Goal: Information Seeking & Learning: Find specific fact

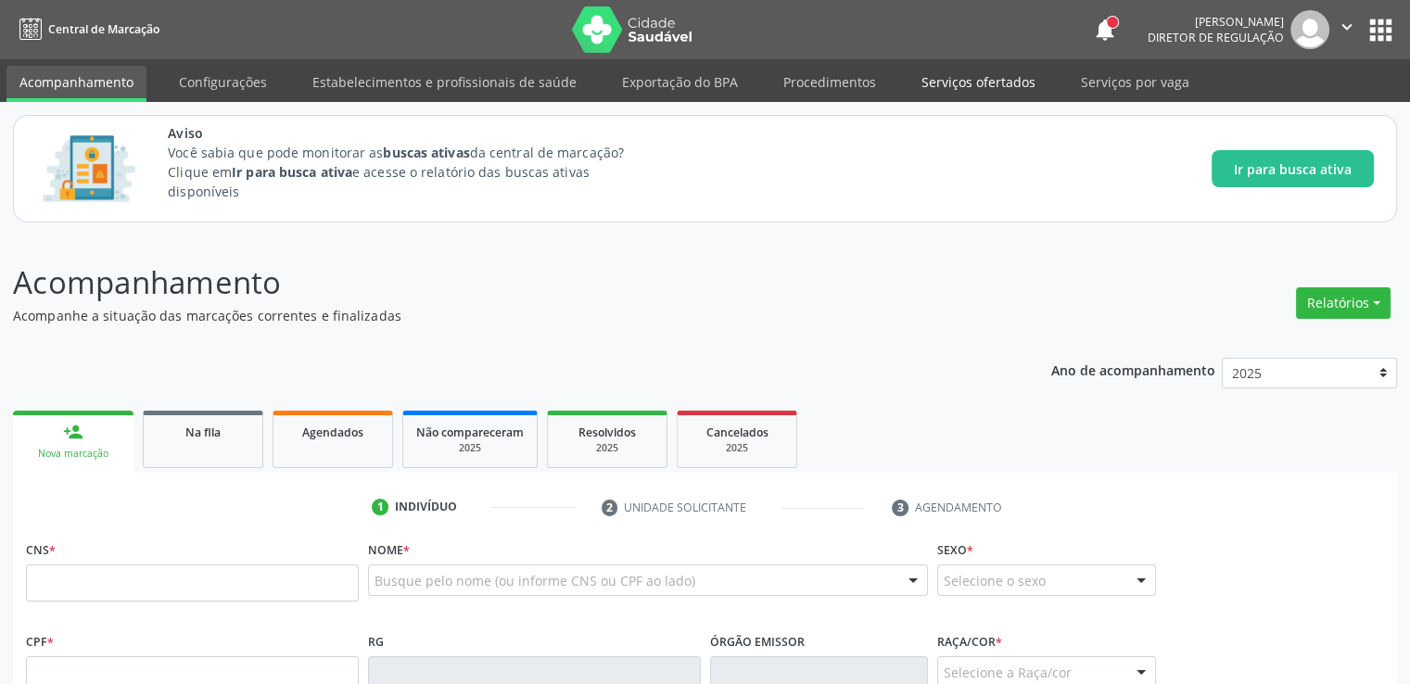
click at [950, 83] on link "Serviços ofertados" at bounding box center [979, 82] width 140 height 32
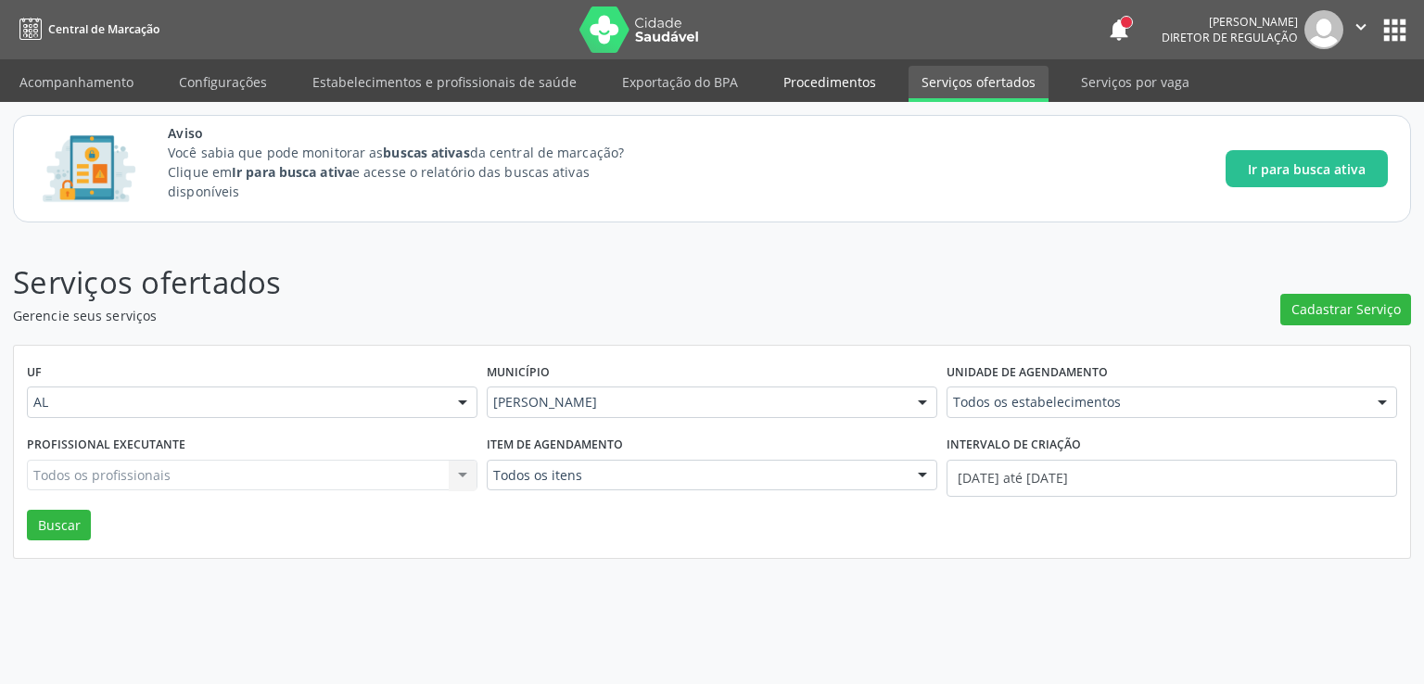
click at [816, 79] on link "Procedimentos" at bounding box center [830, 82] width 119 height 32
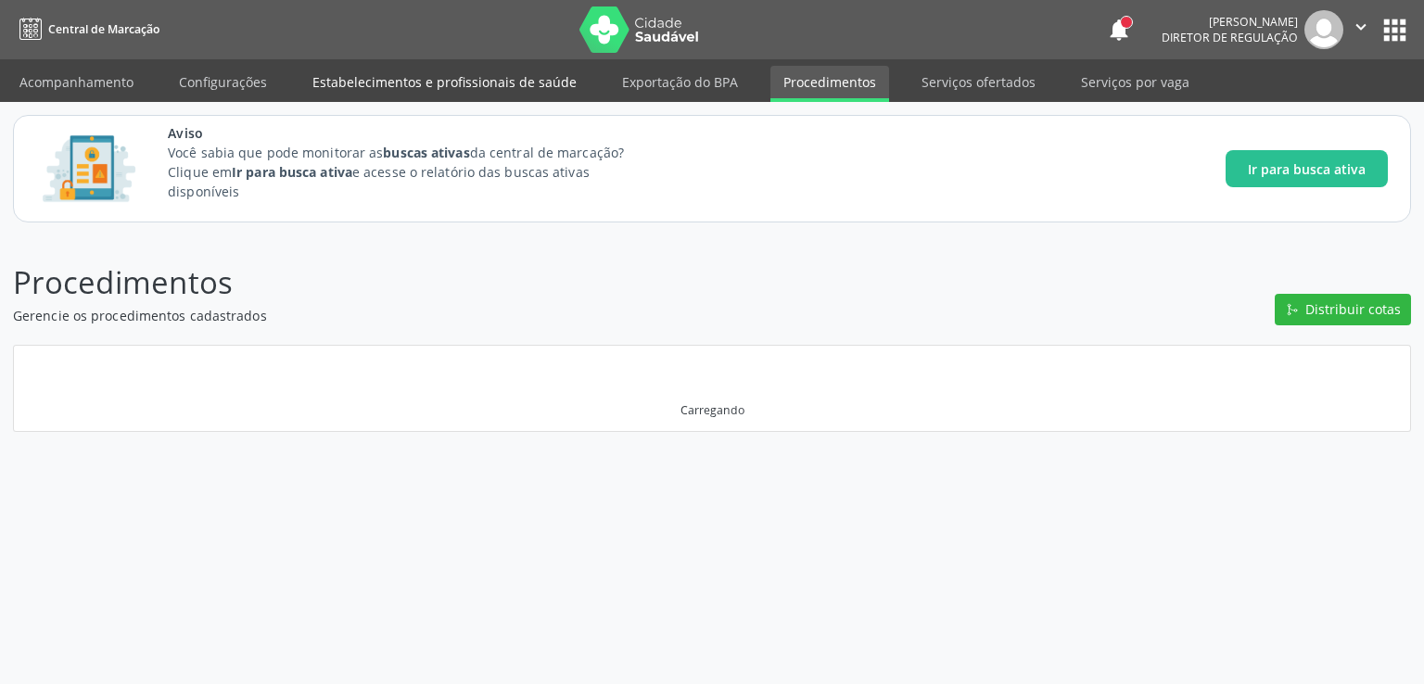
click at [419, 94] on link "Estabelecimentos e profissionais de saúde" at bounding box center [445, 82] width 290 height 32
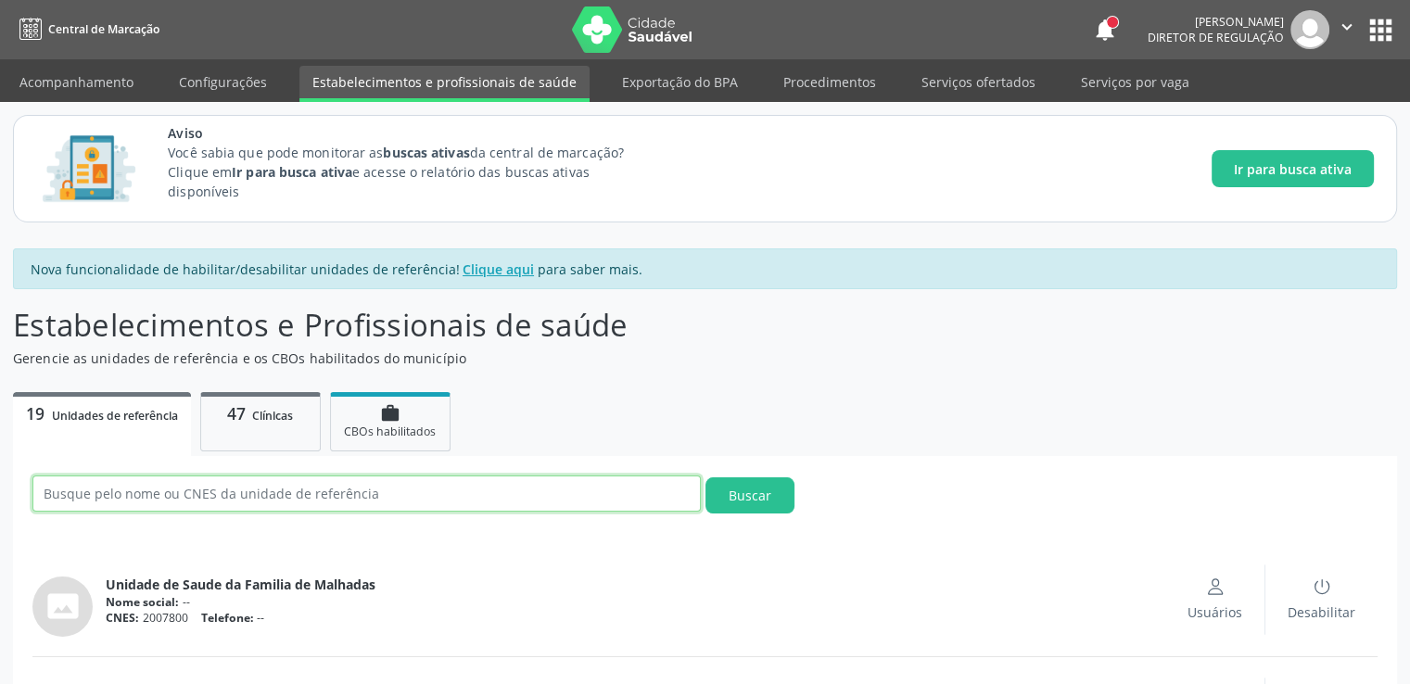
click at [250, 489] on input "text" at bounding box center [366, 494] width 669 height 36
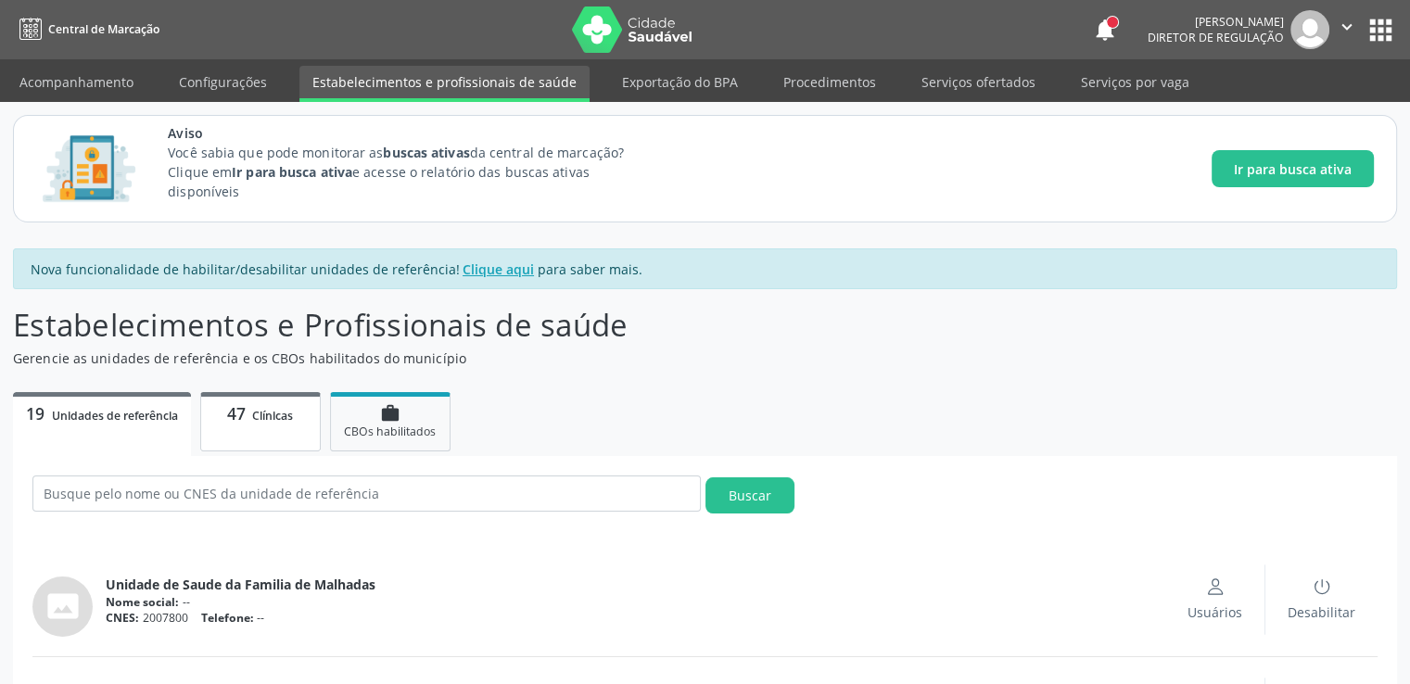
click at [272, 429] on link "47 Clínicas" at bounding box center [260, 421] width 121 height 59
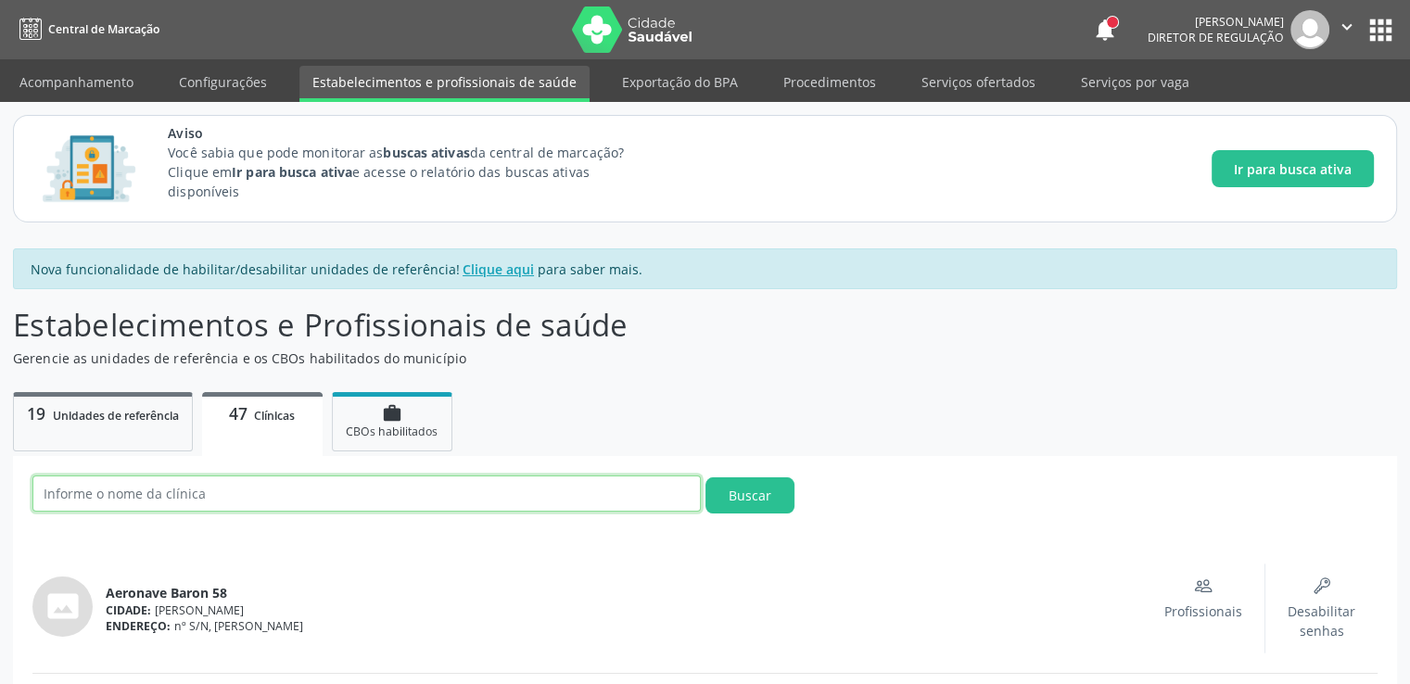
click at [245, 498] on input "text" at bounding box center [366, 494] width 669 height 36
type input "estacio"
click at [706, 478] on button "Buscar" at bounding box center [750, 496] width 89 height 36
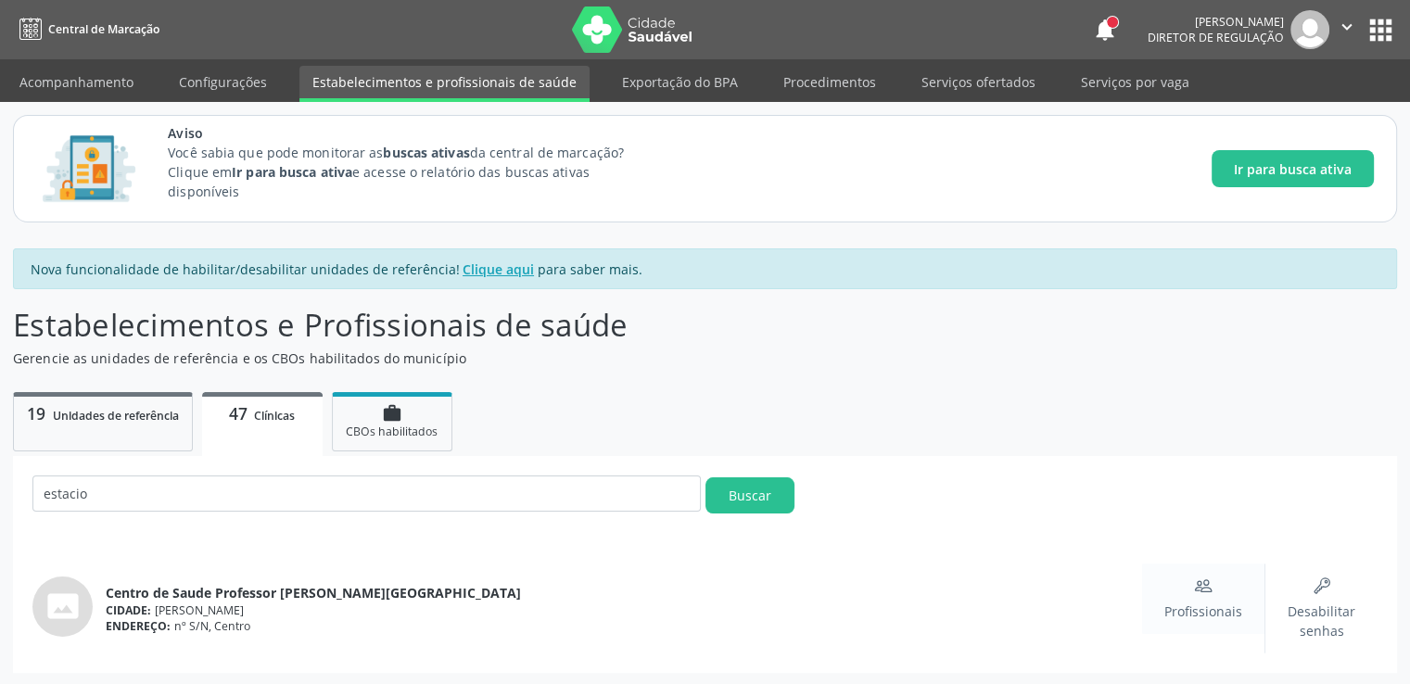
click at [1161, 598] on div "Profissionais" at bounding box center [1203, 599] width 122 height 70
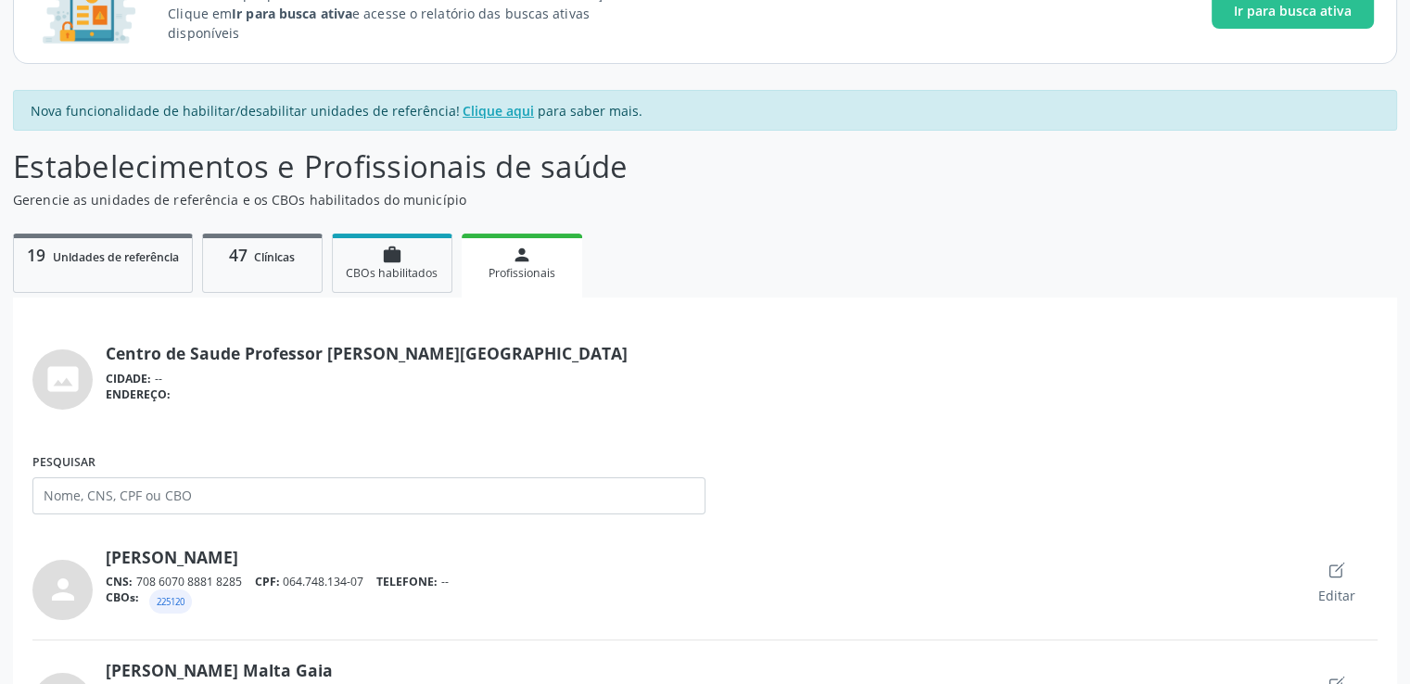
scroll to position [204, 0]
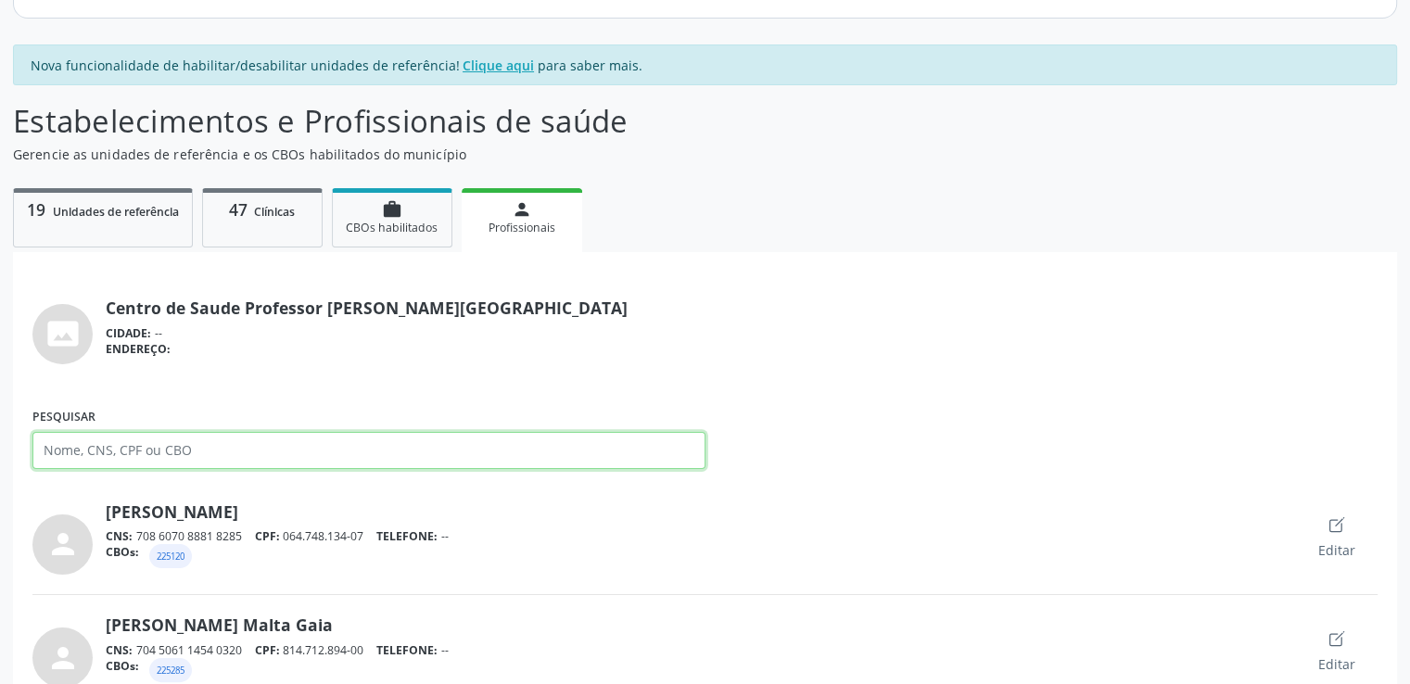
click at [218, 453] on input "Pesquisar" at bounding box center [368, 450] width 673 height 37
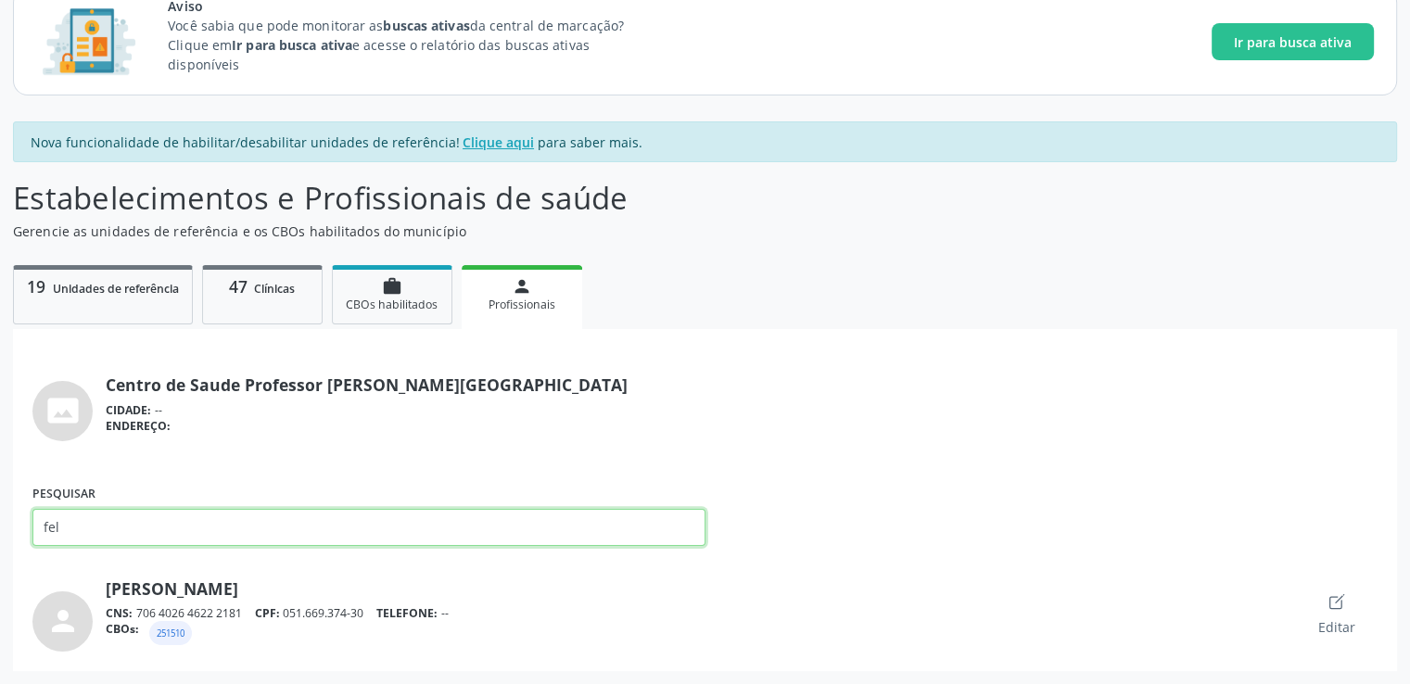
scroll to position [126, 0]
type input "felici"
